Goal: Information Seeking & Learning: Learn about a topic

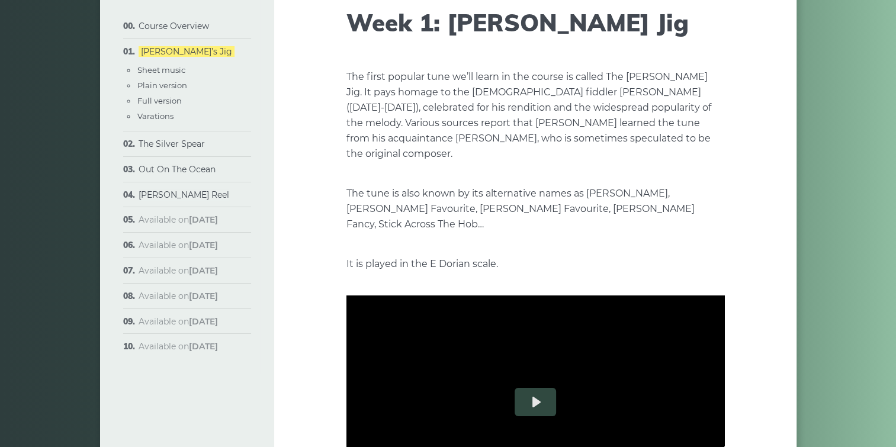
scroll to position [118, 0]
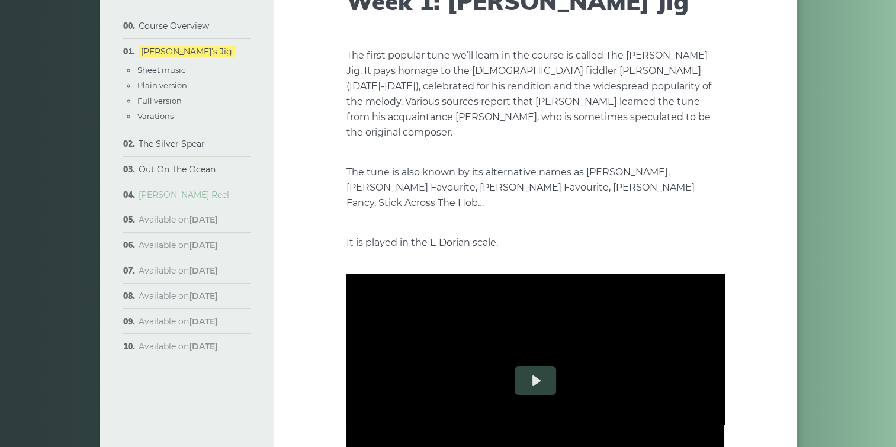
click at [166, 194] on link "[PERSON_NAME] Reel" at bounding box center [184, 195] width 91 height 11
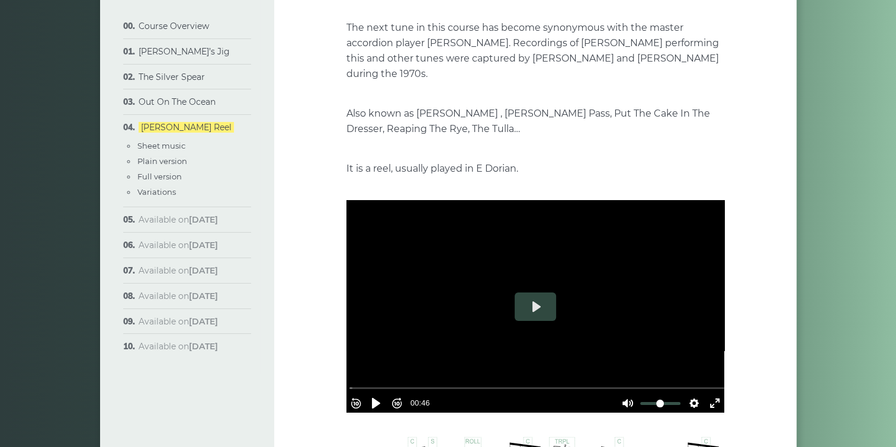
scroll to position [178, 0]
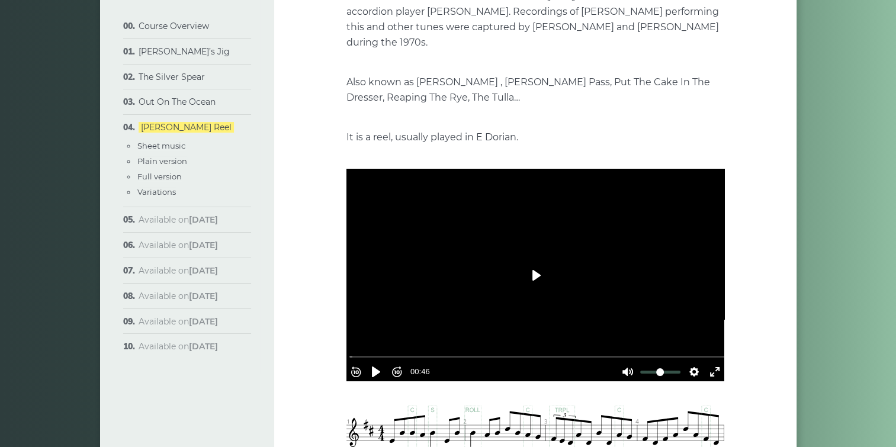
click at [535, 275] on button "Play" at bounding box center [535, 275] width 41 height 28
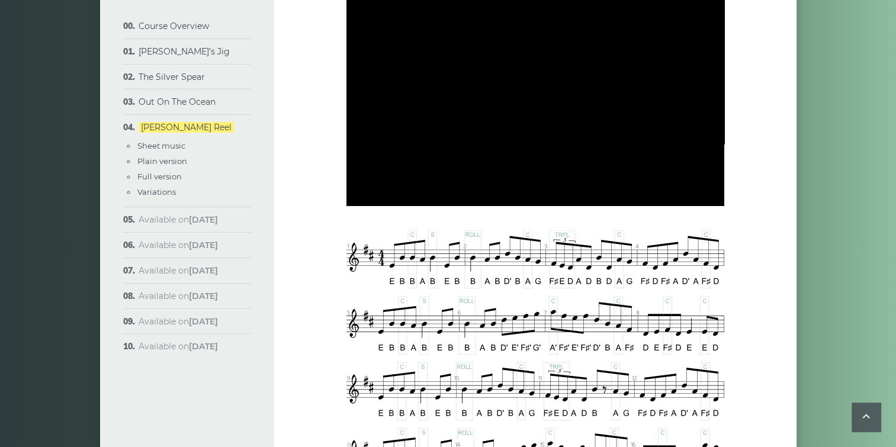
scroll to position [355, 0]
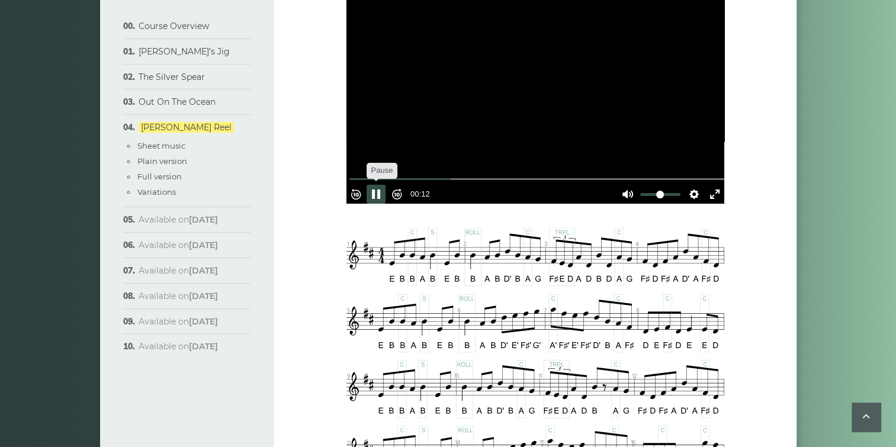
click at [386, 188] on button "Pause Play" at bounding box center [376, 194] width 19 height 19
type input "*****"
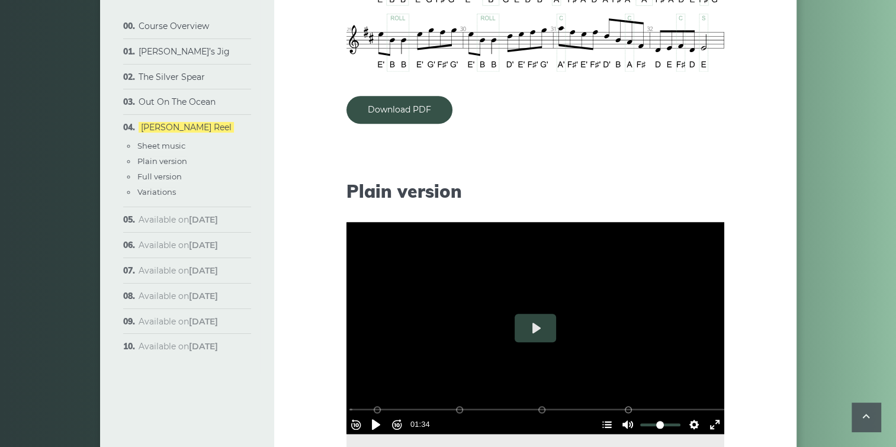
scroll to position [1185, 0]
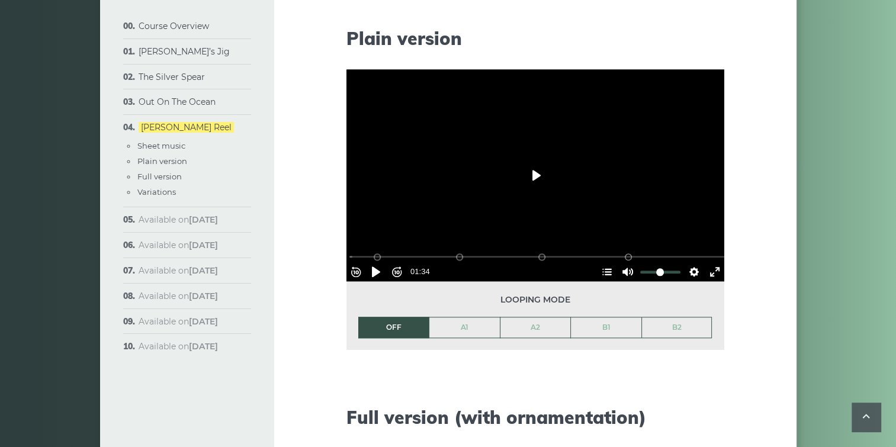
click at [544, 175] on button "Play" at bounding box center [535, 175] width 41 height 28
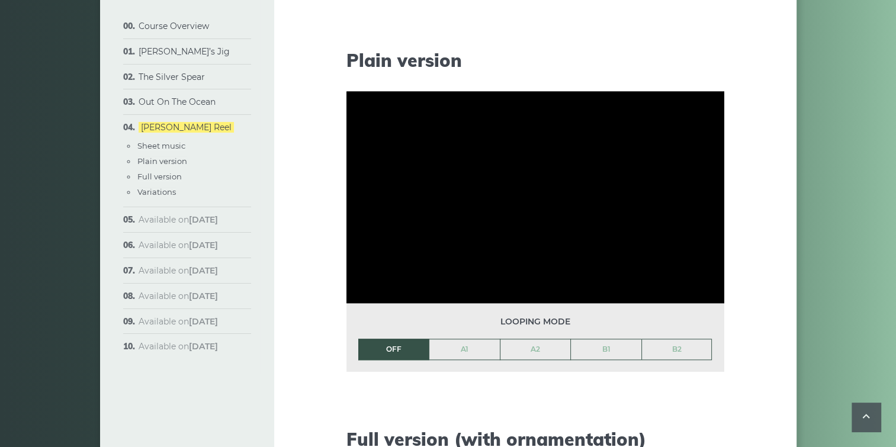
scroll to position [1125, 0]
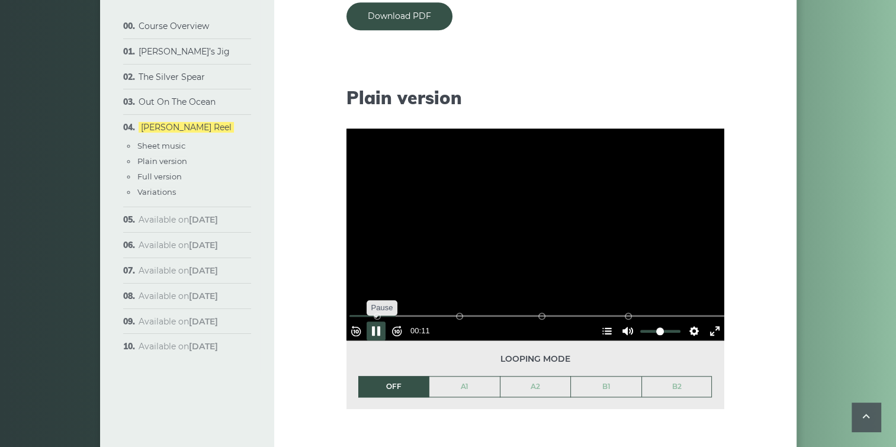
click at [382, 324] on button "Pause Play" at bounding box center [376, 331] width 19 height 19
type input "*****"
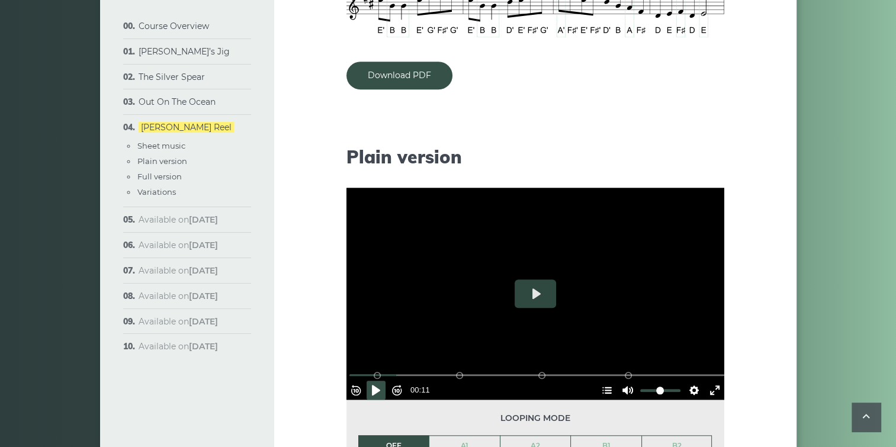
scroll to position [948, 0]
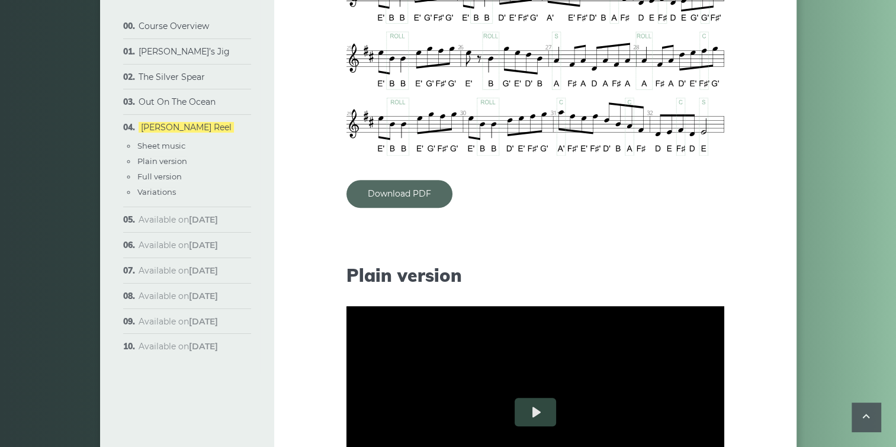
click at [410, 196] on link "Download PDF" at bounding box center [400, 194] width 106 height 28
